Goal: Find specific page/section: Find specific page/section

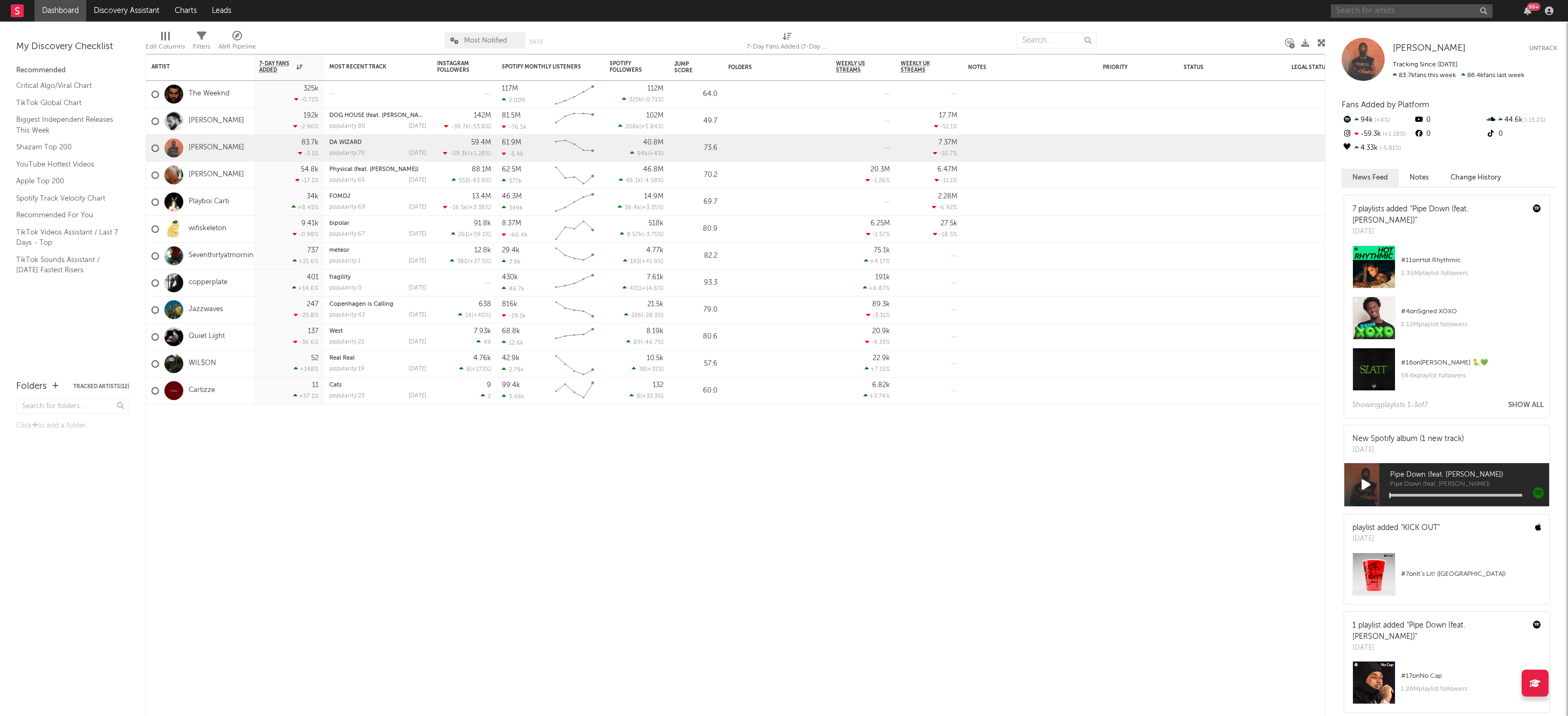
click at [1357, 14] on input "text" at bounding box center [1412, 11] width 162 height 13
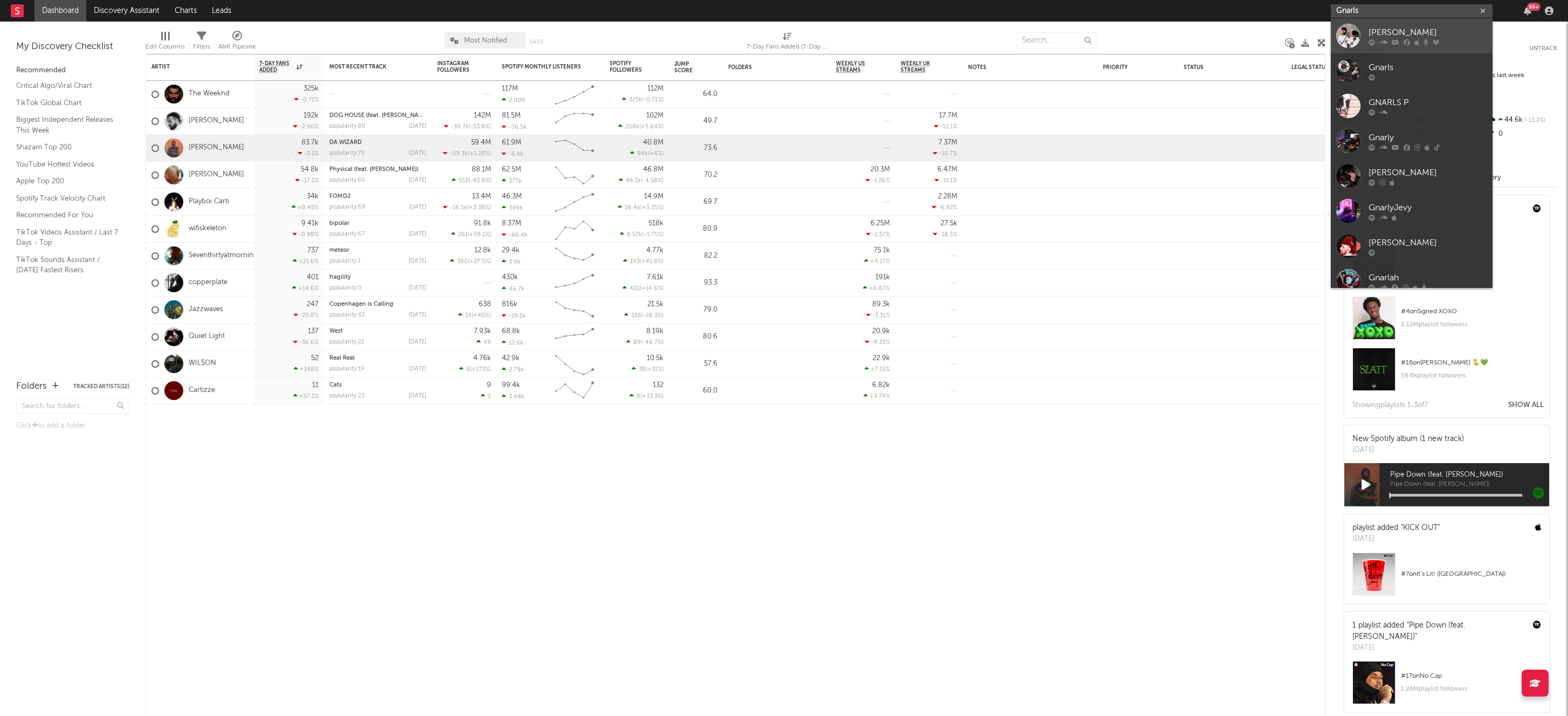
type input "Gnarls"
click at [1393, 23] on link "[PERSON_NAME]" at bounding box center [1412, 36] width 162 height 35
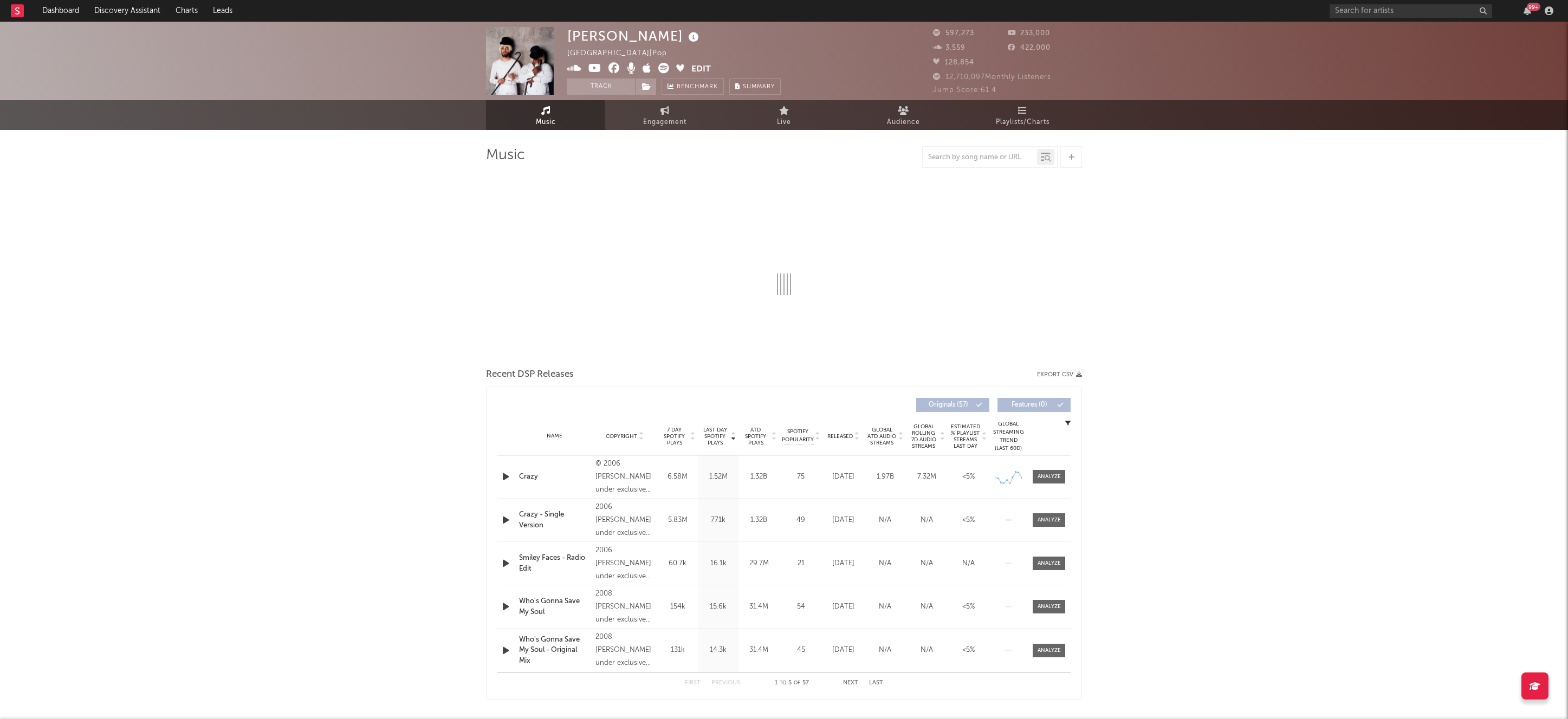
select select "6m"
